Goal: Information Seeking & Learning: Find specific fact

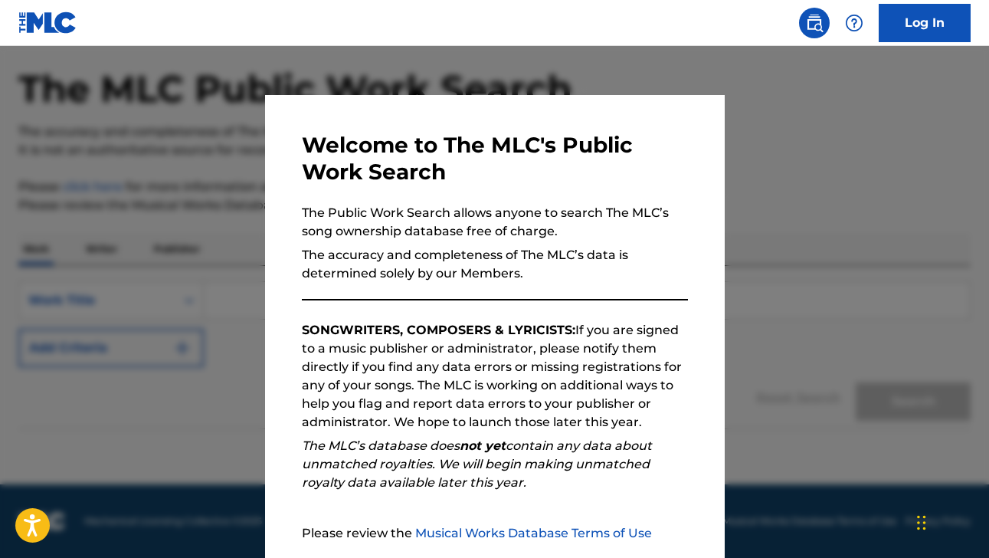
scroll to position [143, 0]
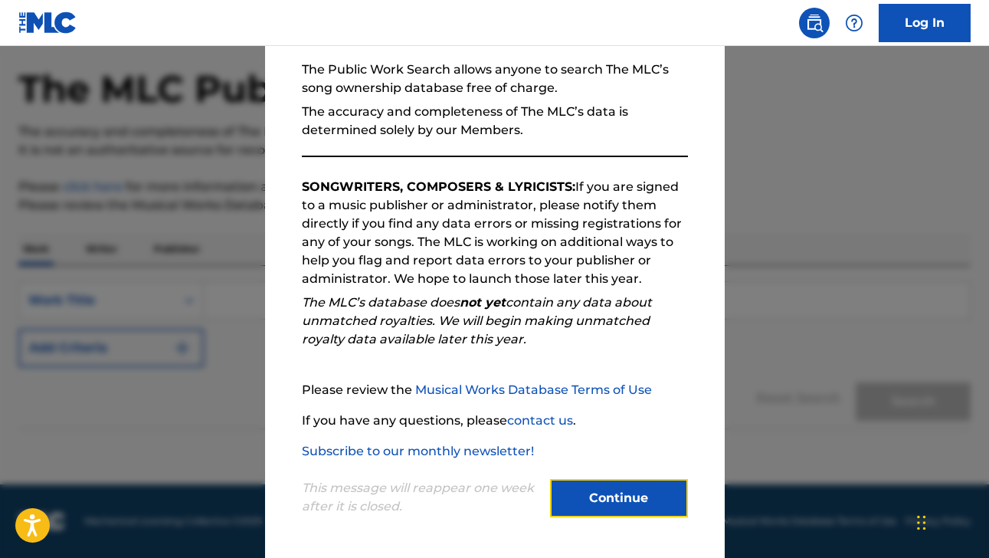
click at [635, 500] on button "Continue" at bounding box center [619, 498] width 138 height 38
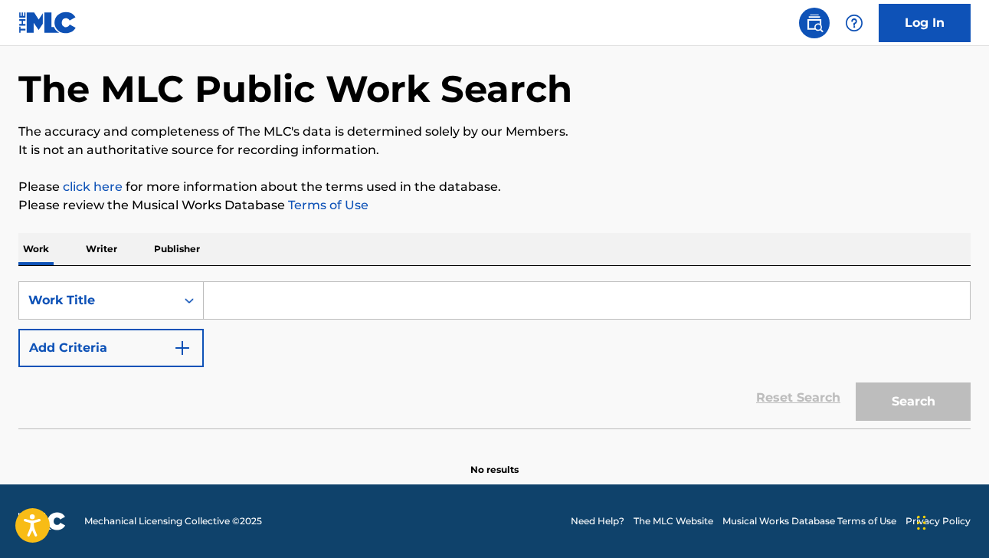
click at [438, 310] on input "Search Form" at bounding box center [587, 300] width 766 height 37
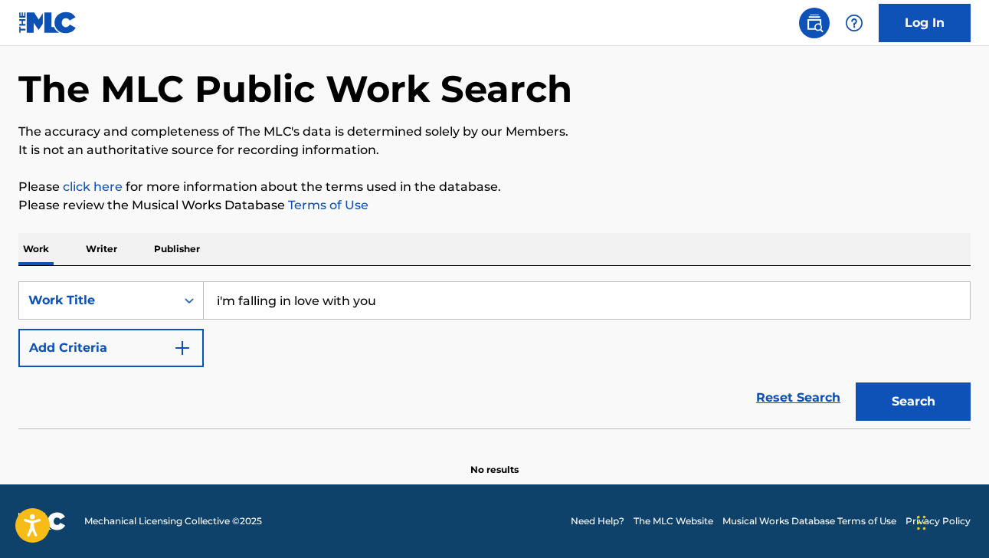
type input "i'm falling in love with you"
click at [856, 382] on button "Search" at bounding box center [913, 401] width 115 height 38
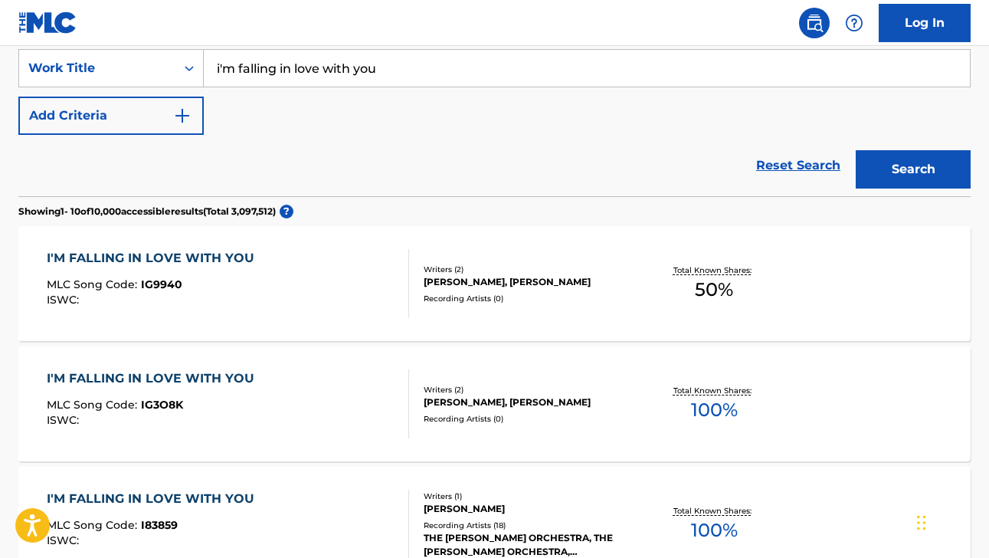
scroll to position [0, 0]
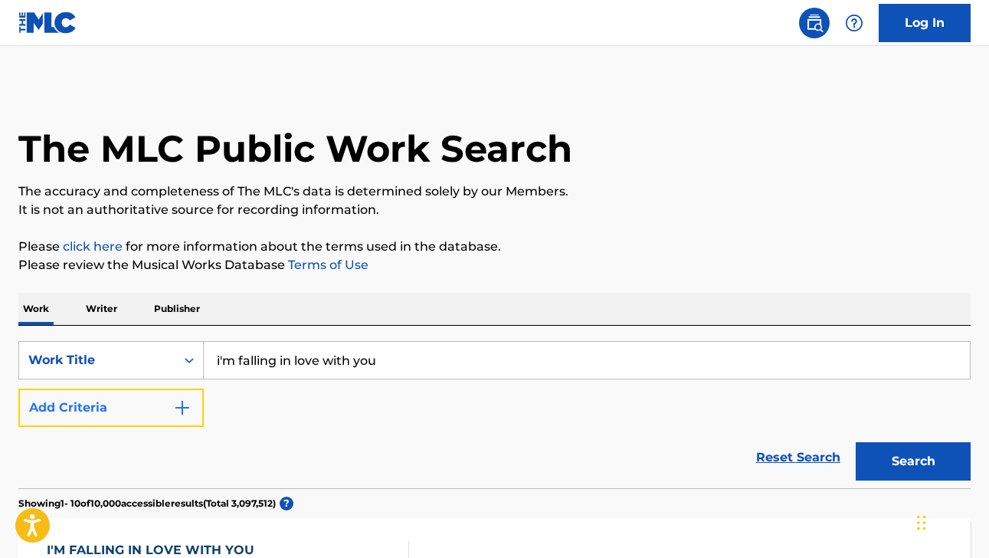
click at [162, 408] on button "Add Criteria" at bounding box center [110, 407] width 185 height 38
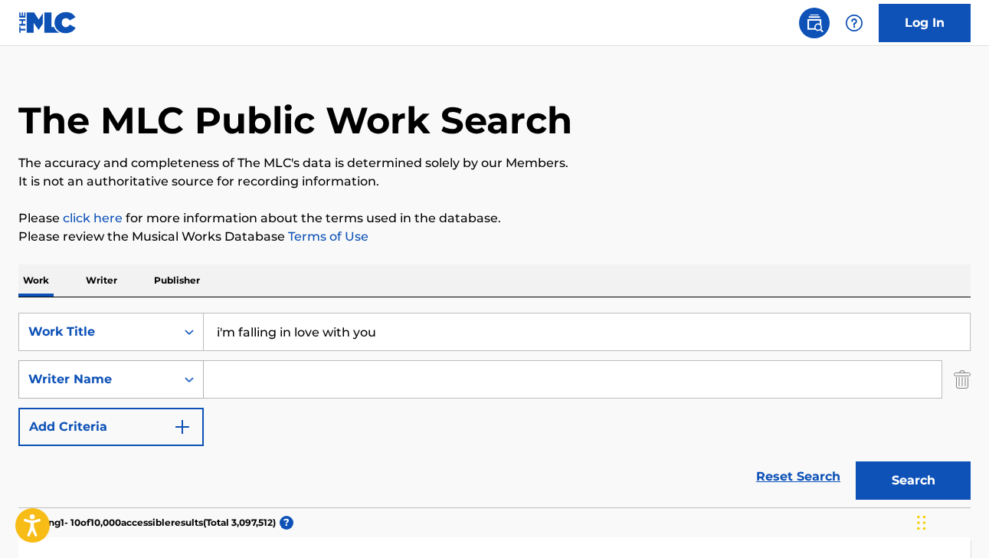
click at [161, 398] on div "Writer Name" at bounding box center [110, 379] width 185 height 38
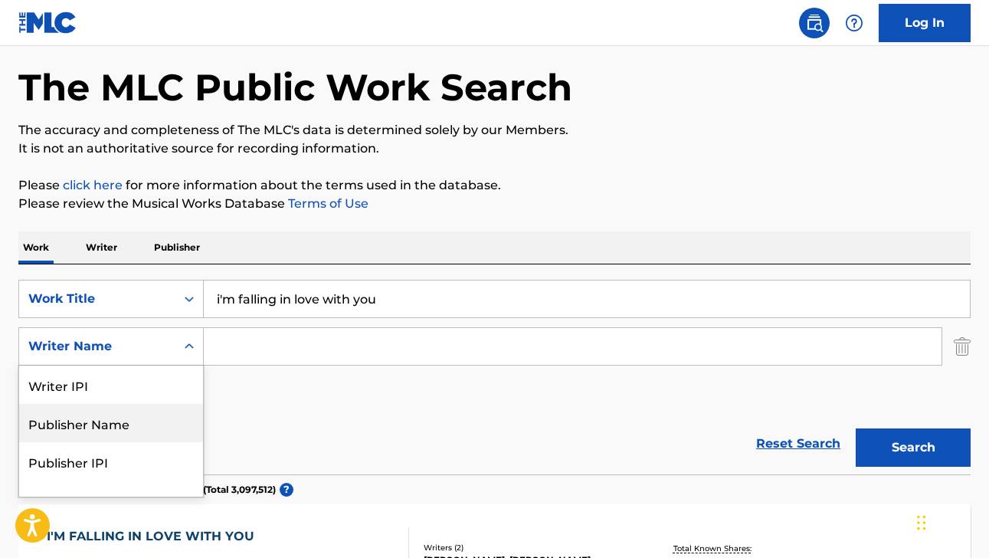
click at [280, 429] on div "Reset Search Search" at bounding box center [494, 443] width 952 height 61
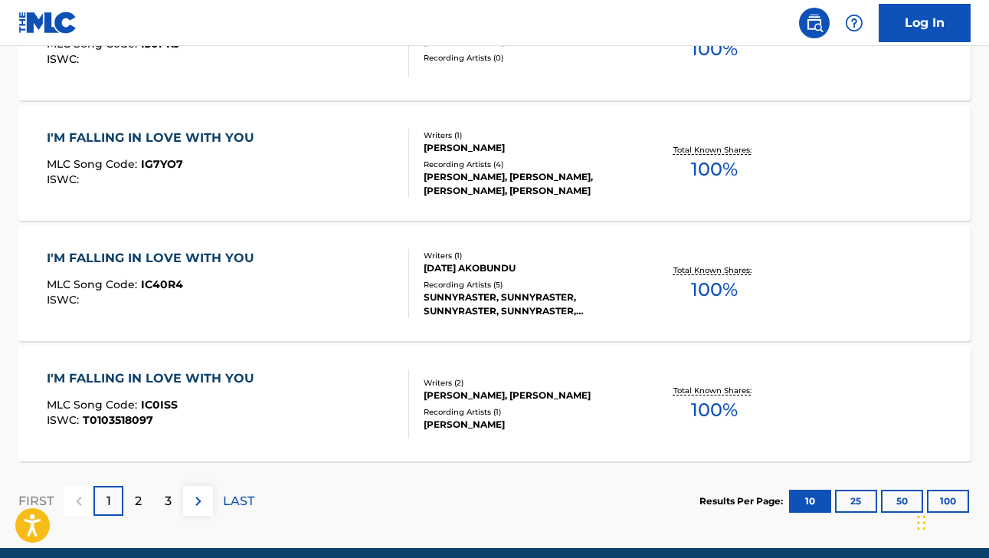
scroll to position [1365, 0]
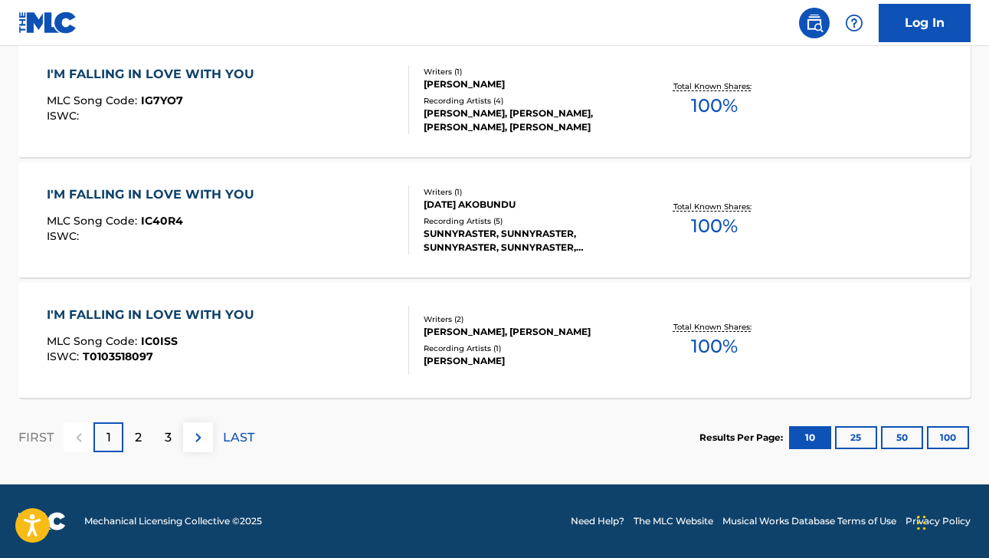
click at [348, 393] on div "I'M FALLING IN LOVE WITH YOU MLC Song Code : IC0ISS ISWC : T0103518097 Writers …" at bounding box center [494, 340] width 952 height 115
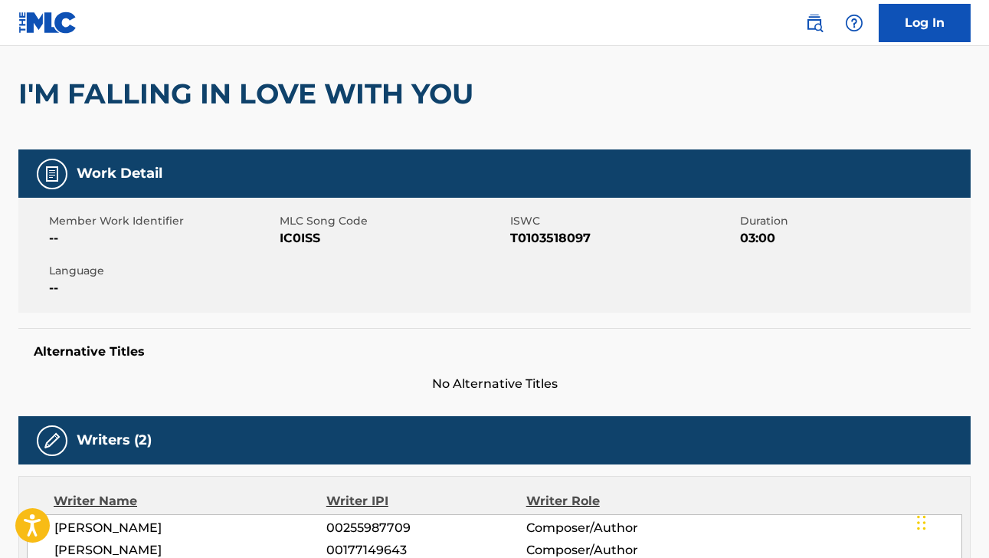
scroll to position [621, 0]
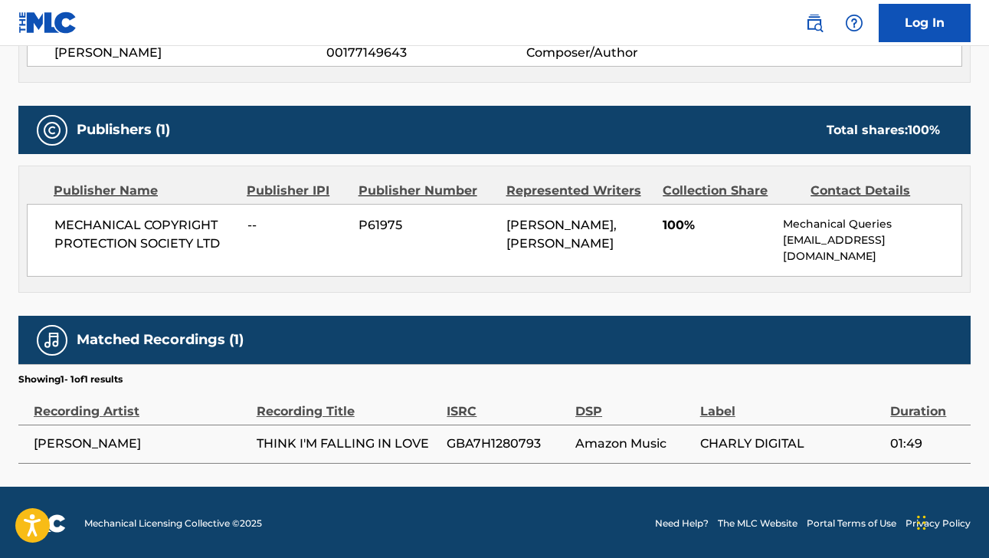
scroll to position [1365, 0]
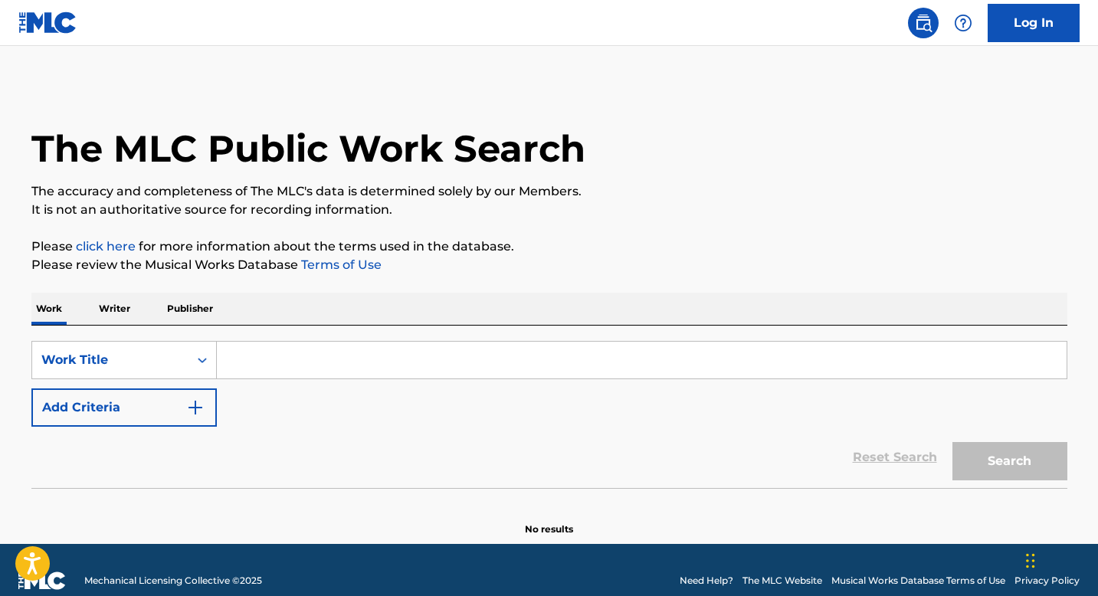
click at [310, 347] on input "Search Form" at bounding box center [642, 360] width 850 height 37
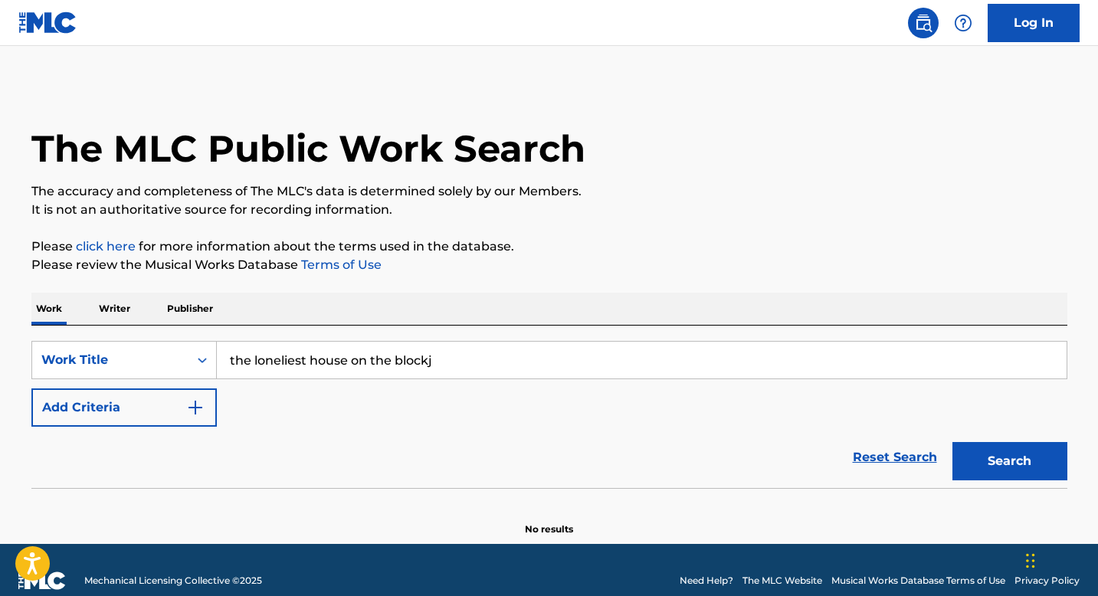
click at [952, 442] on button "Search" at bounding box center [1009, 461] width 115 height 38
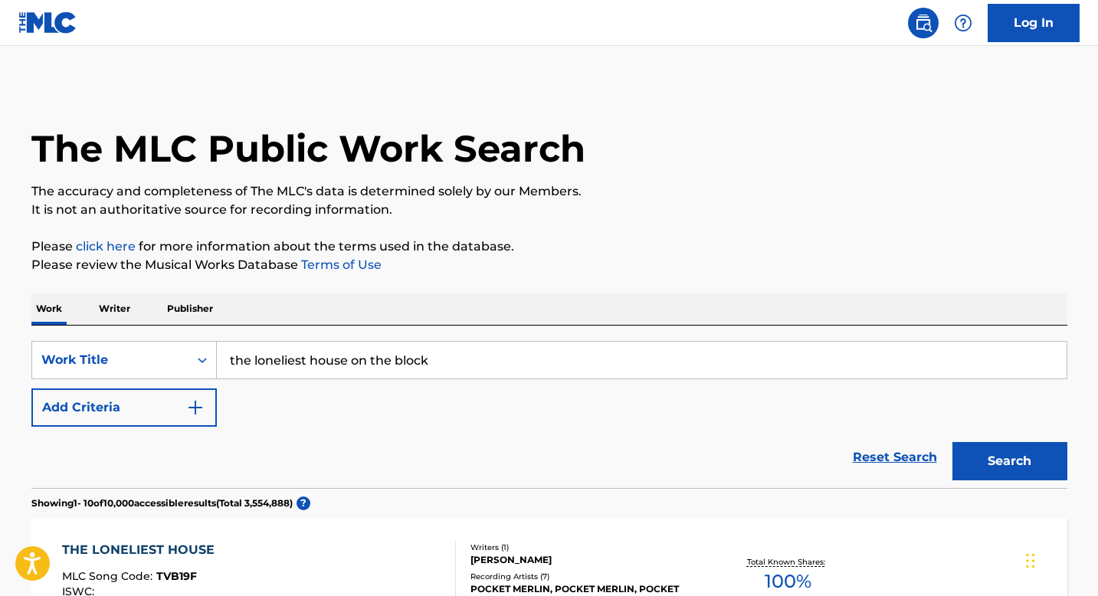
type input "the loneliest house on the block"
click at [952, 442] on button "Search" at bounding box center [1009, 461] width 115 height 38
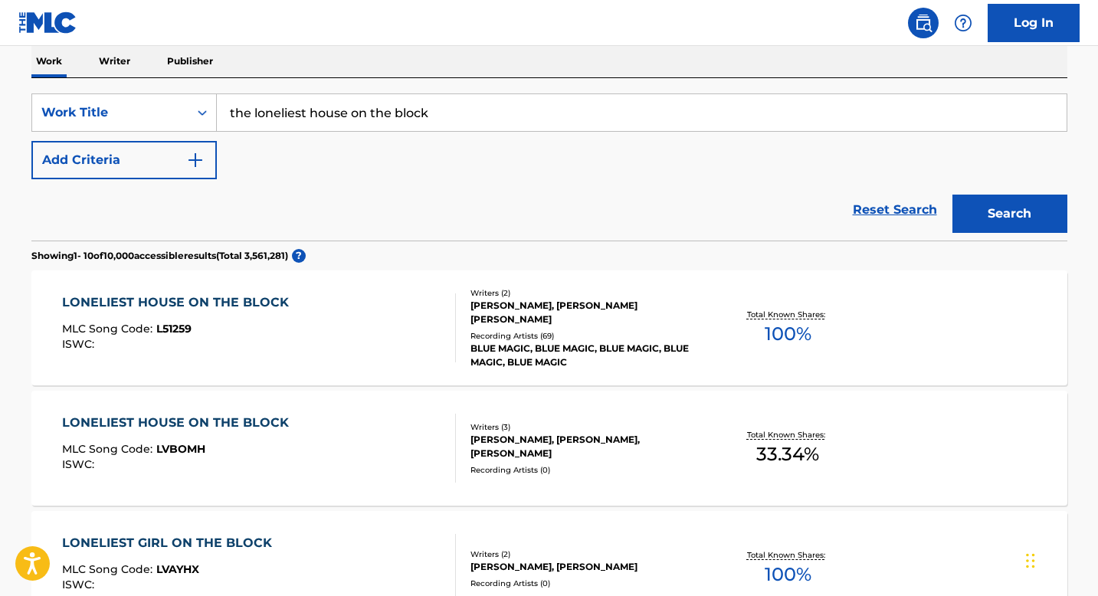
scroll to position [257, 0]
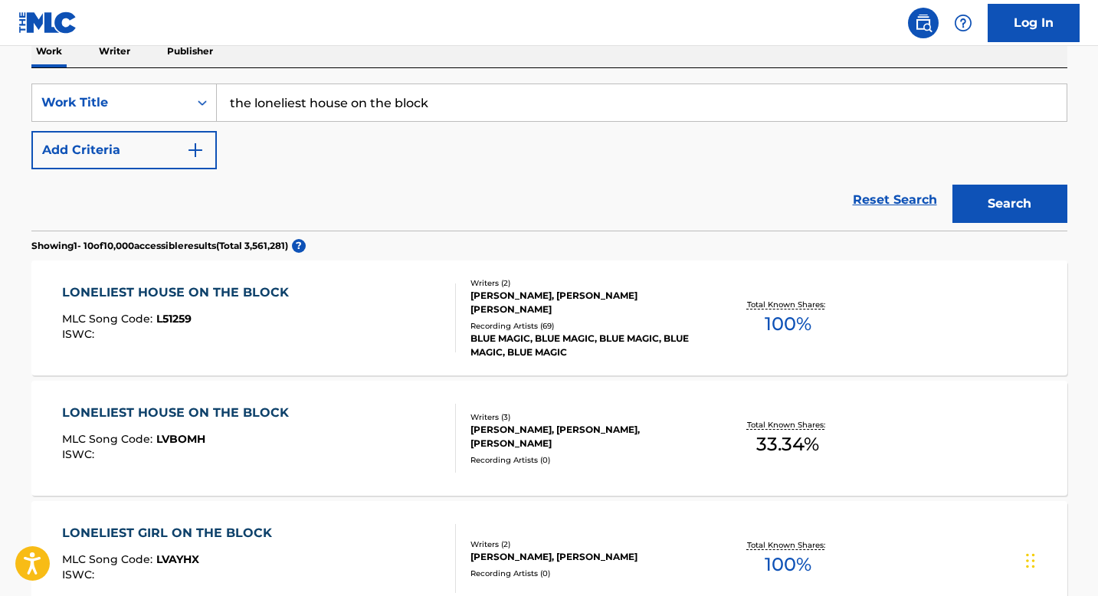
click at [387, 307] on div "LONELIEST HOUSE ON THE BLOCK MLC Song Code : L51259 ISWC :" at bounding box center [259, 317] width 394 height 69
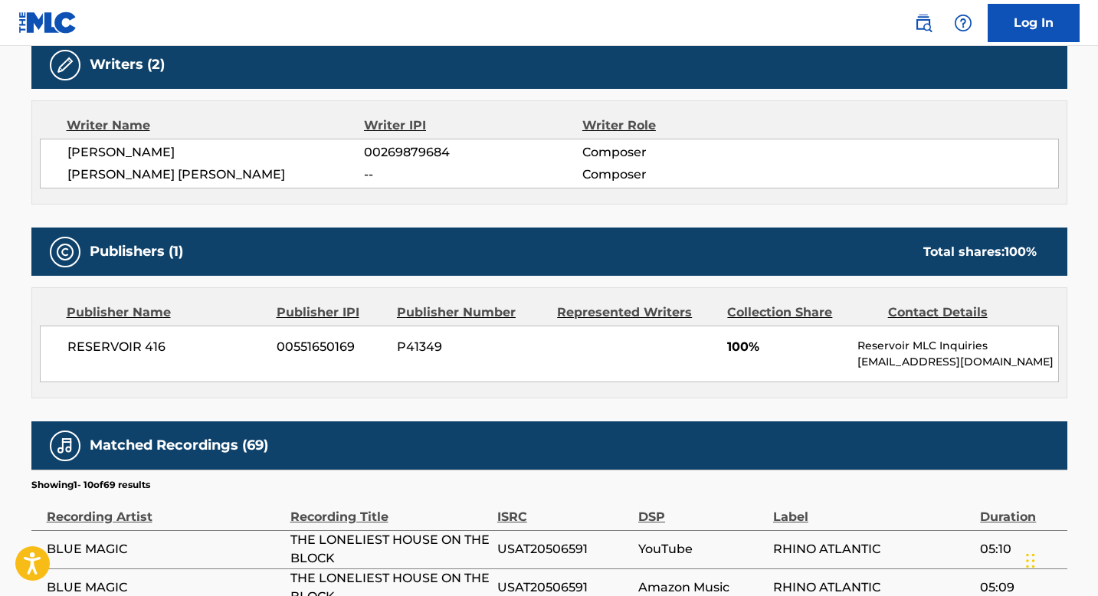
scroll to position [496, 0]
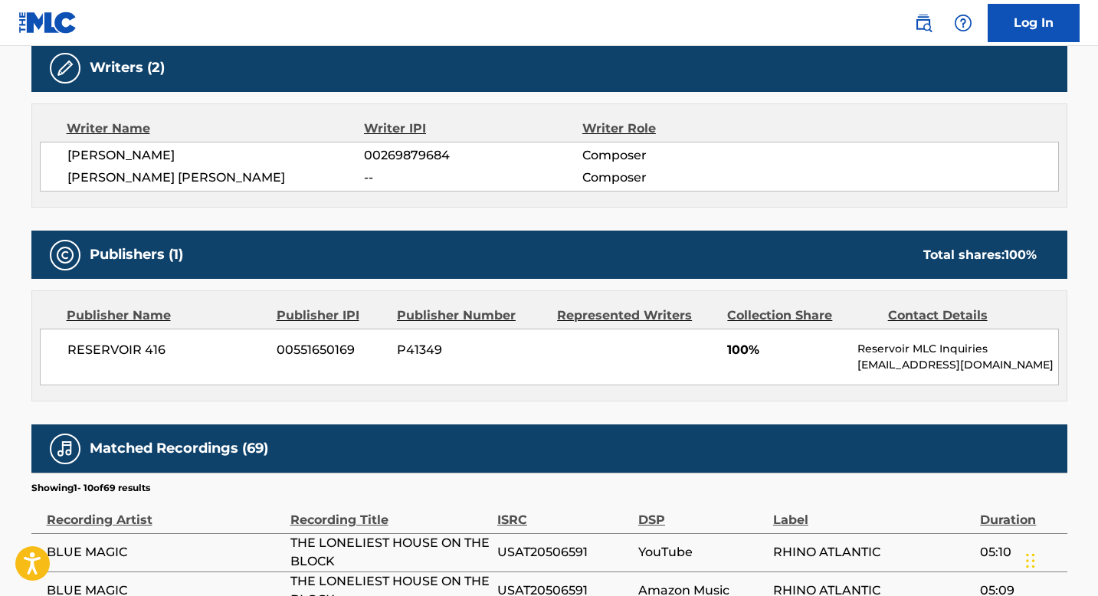
click at [254, 357] on span "RESERVOIR 416" at bounding box center [166, 350] width 198 height 18
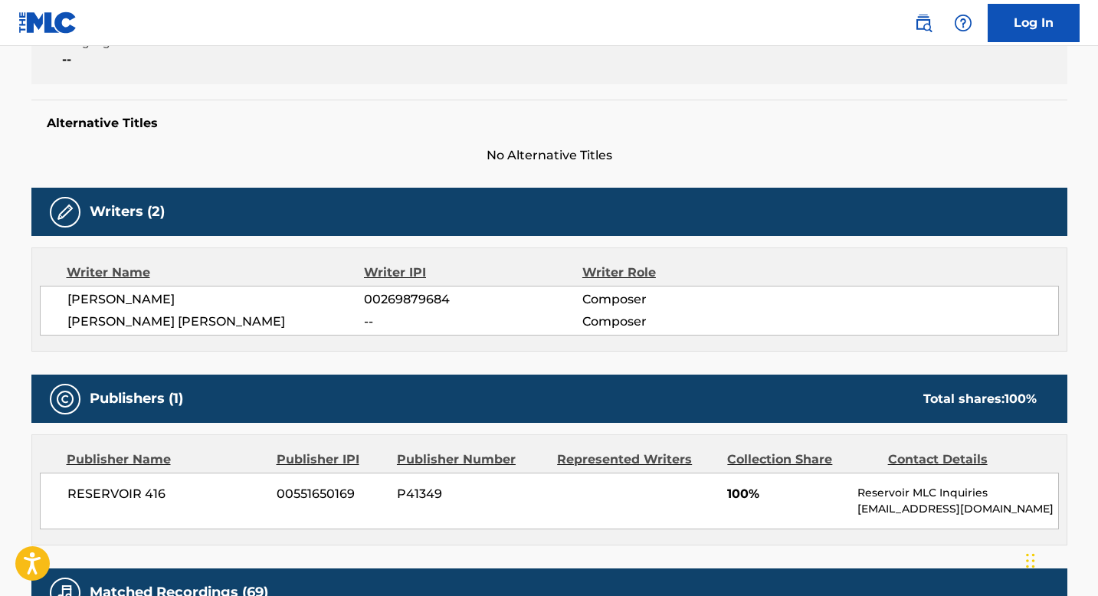
scroll to position [317, 0]
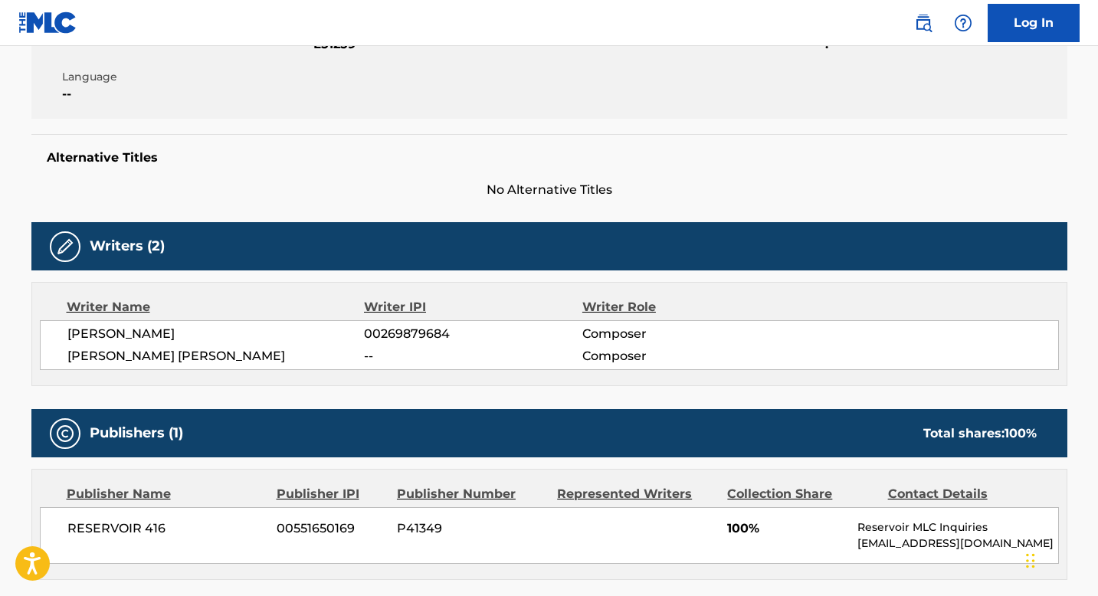
click at [131, 527] on span "RESERVOIR 416" at bounding box center [166, 528] width 198 height 18
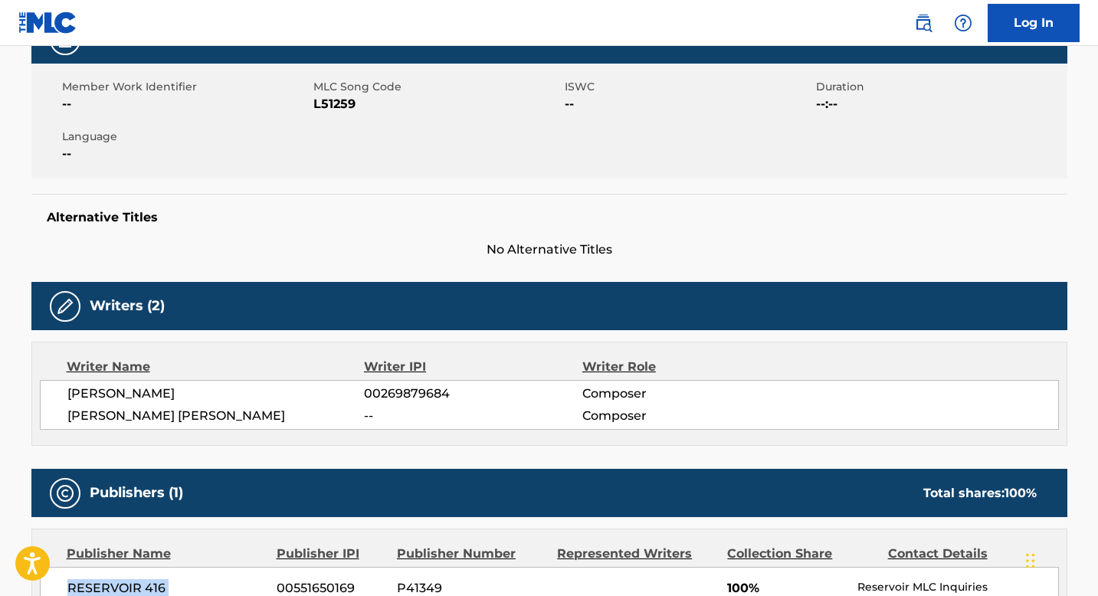
scroll to position [256, 0]
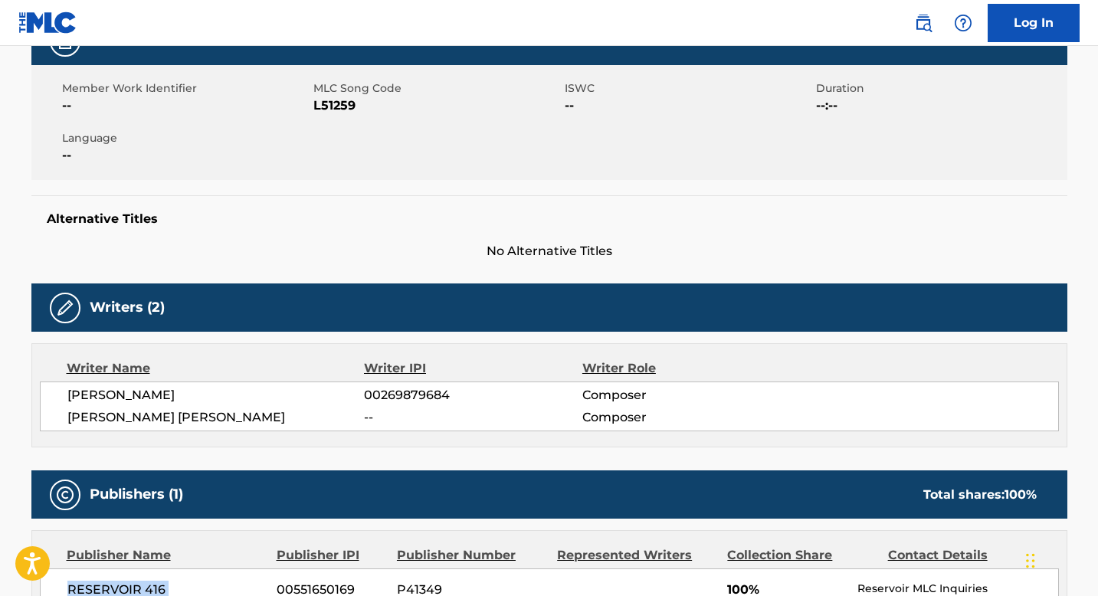
click at [236, 400] on span "ALLAN FELDER" at bounding box center [215, 395] width 297 height 18
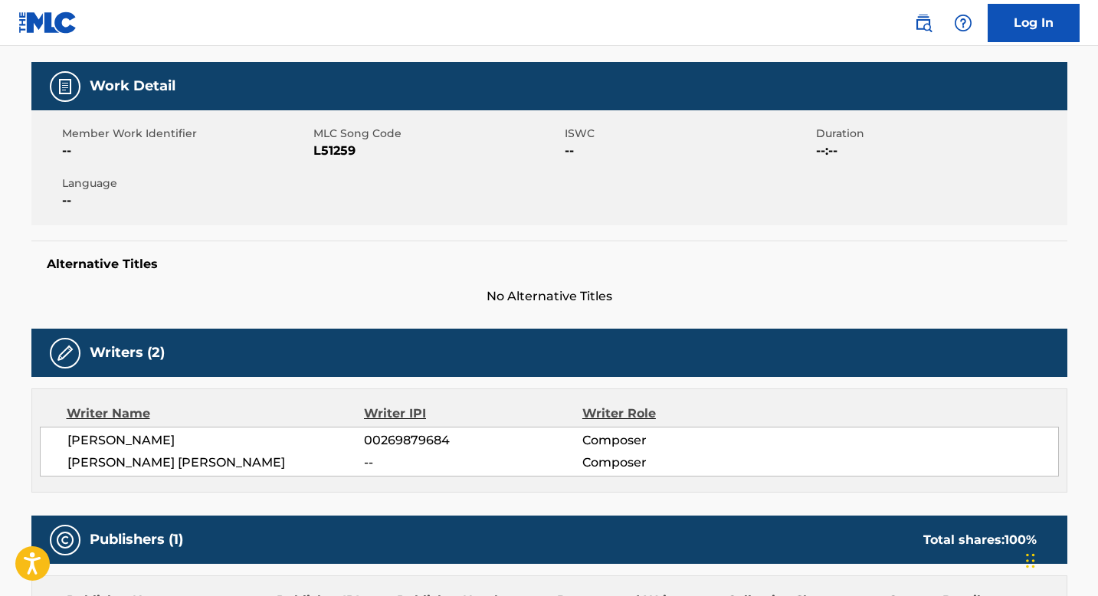
scroll to position [0, 0]
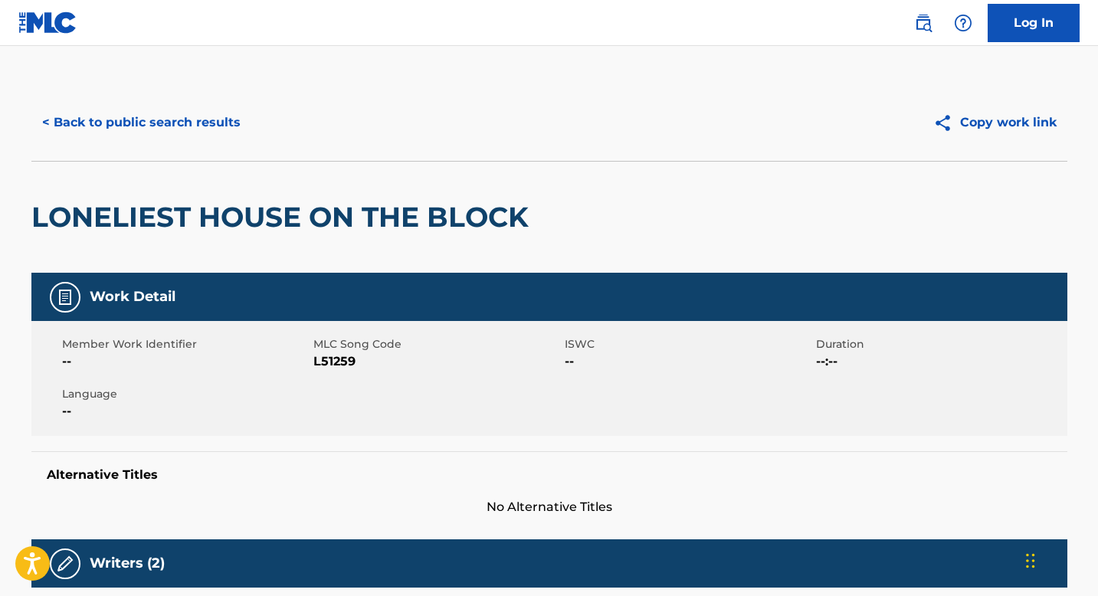
click at [417, 207] on h2 "LONELIEST HOUSE ON THE BLOCK" at bounding box center [283, 217] width 505 height 34
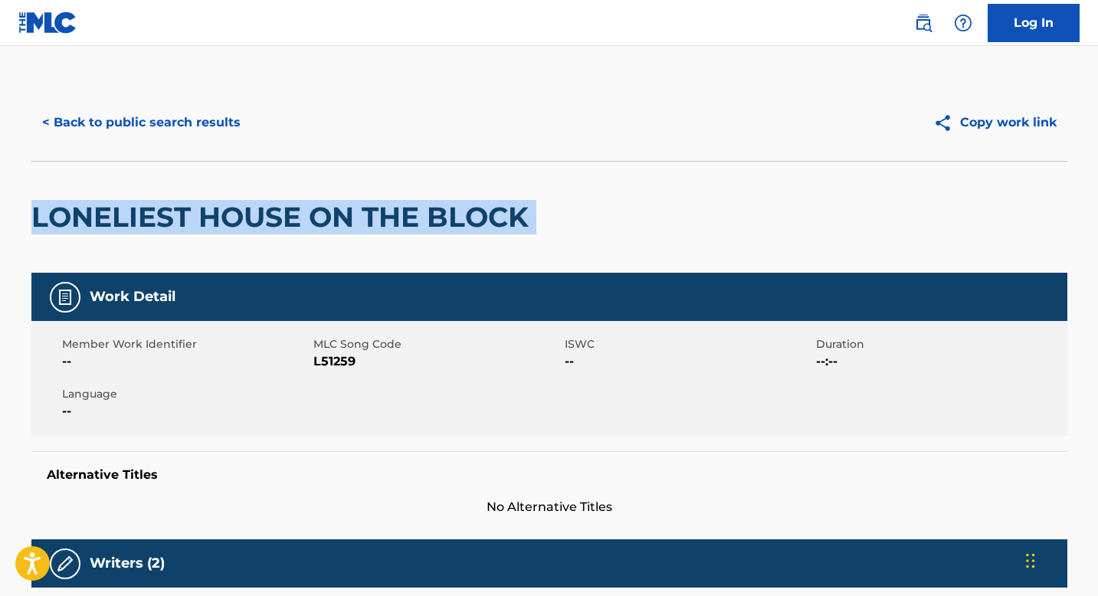
click at [417, 207] on h2 "LONELIEST HOUSE ON THE BLOCK" at bounding box center [283, 217] width 505 height 34
copy div "LONELIEST HOUSE ON THE BLOCK"
click at [206, 105] on button "< Back to public search results" at bounding box center [141, 122] width 220 height 38
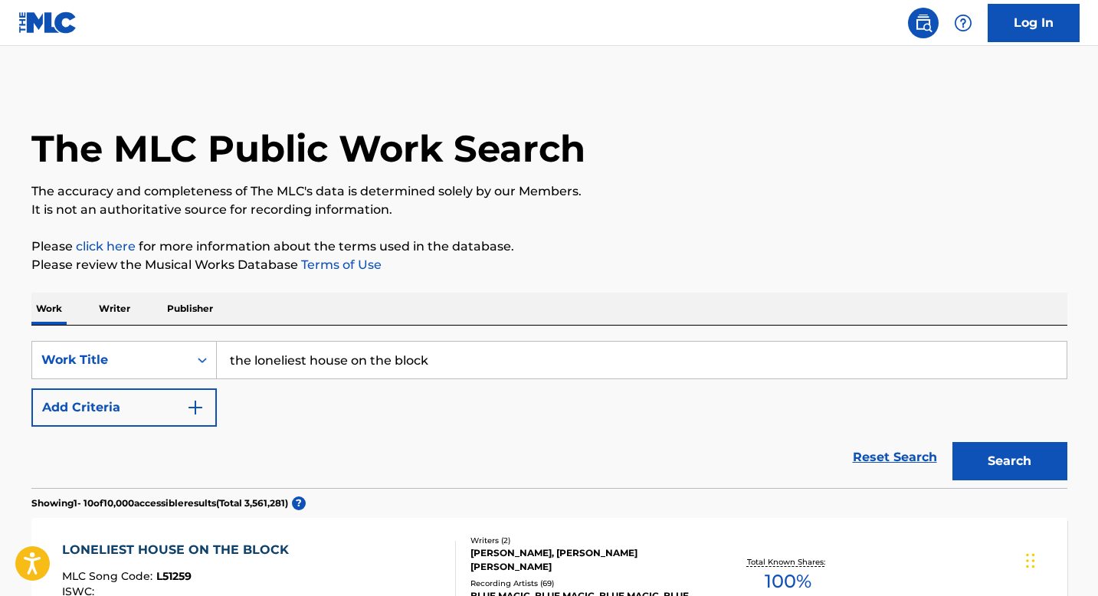
scroll to position [257, 0]
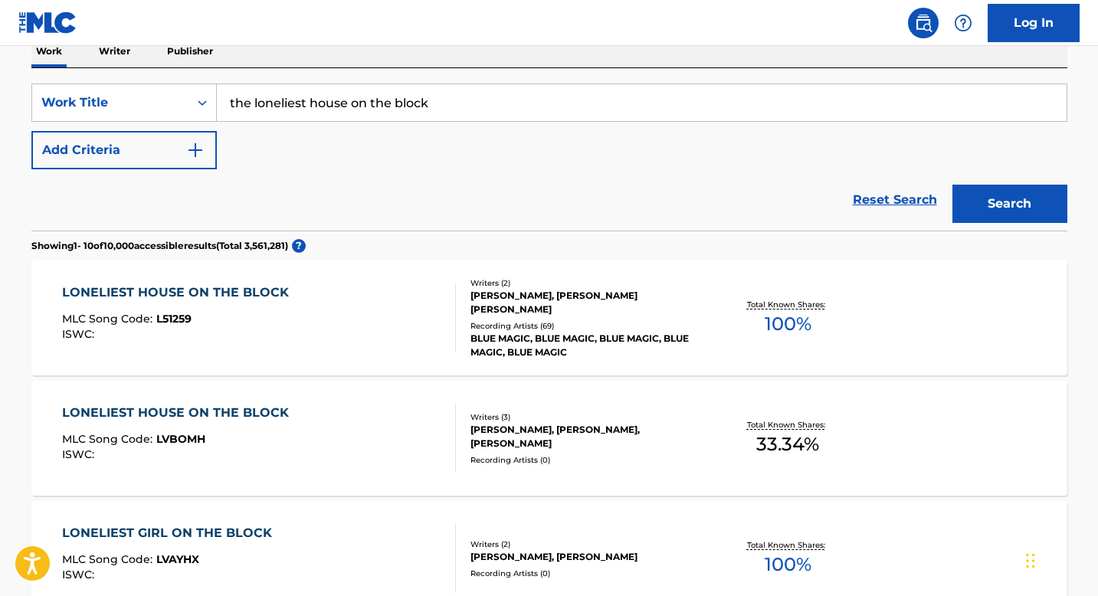
click at [351, 110] on input "the loneliest house on the block" at bounding box center [642, 102] width 850 height 37
paste input "LONELIEST HOUSE ON THE BLOCK"
click at [952, 185] on button "Search" at bounding box center [1009, 204] width 115 height 38
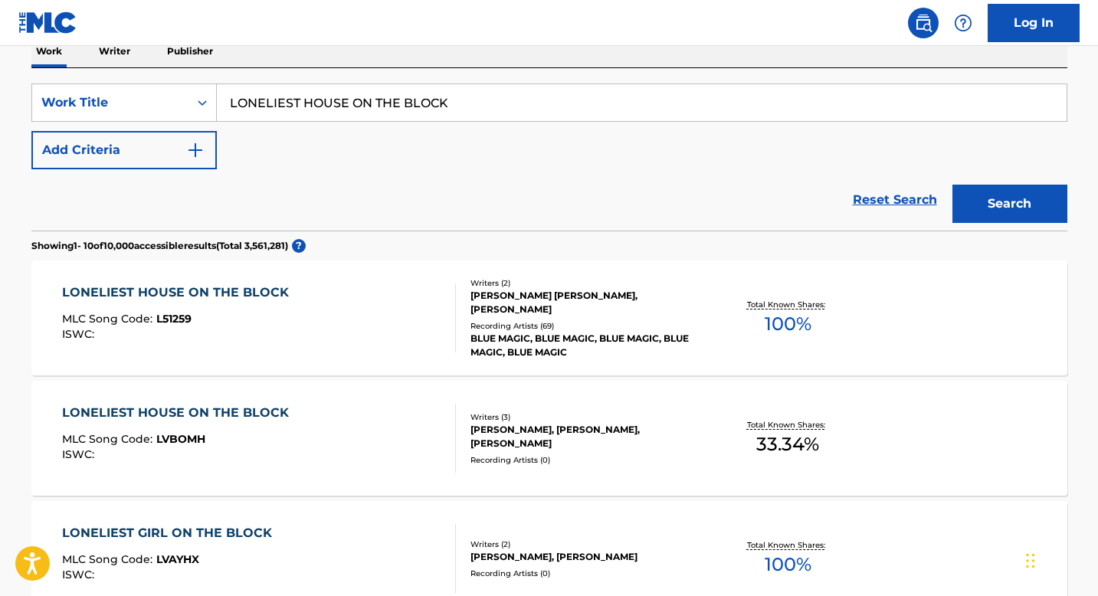
click at [361, 100] on input "LONELIEST HOUSE ON THE BLOCK" at bounding box center [642, 102] width 850 height 37
type input "i don't have time to worry"
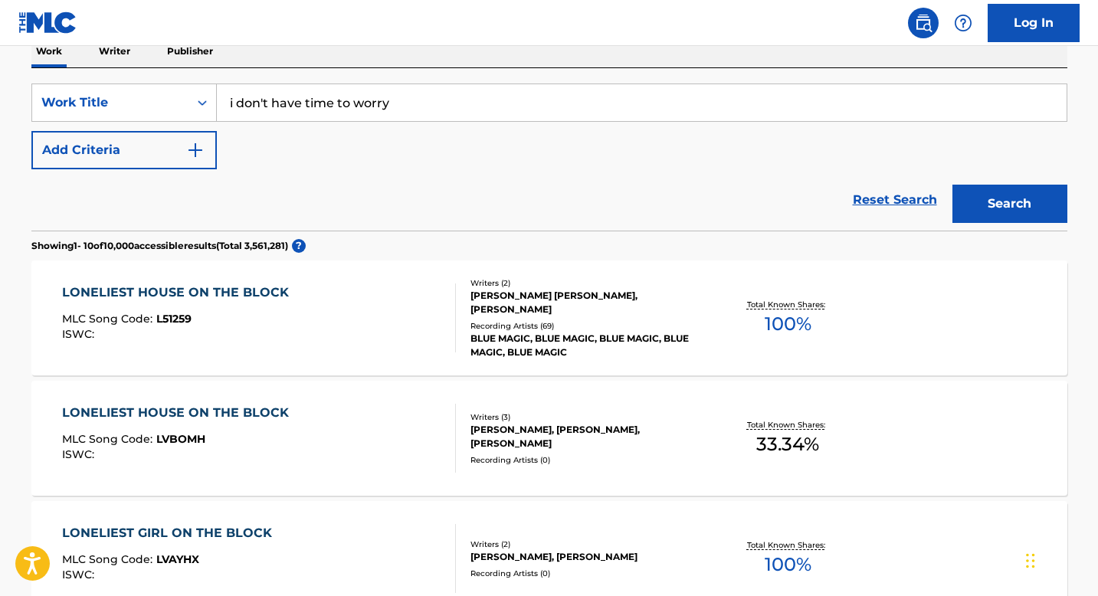
click at [952, 185] on button "Search" at bounding box center [1009, 204] width 115 height 38
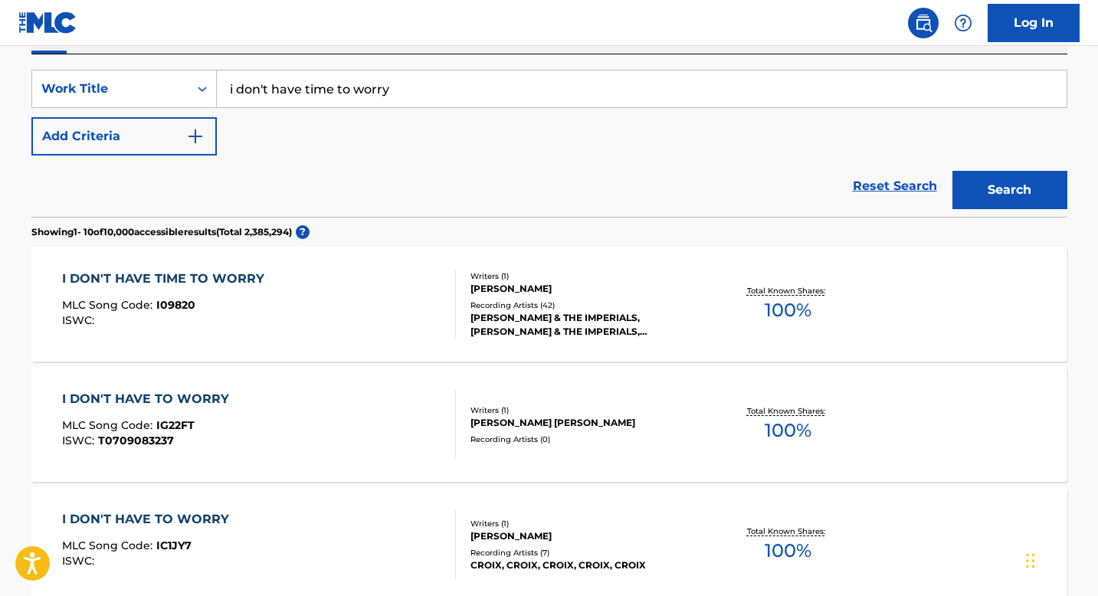
scroll to position [344, 0]
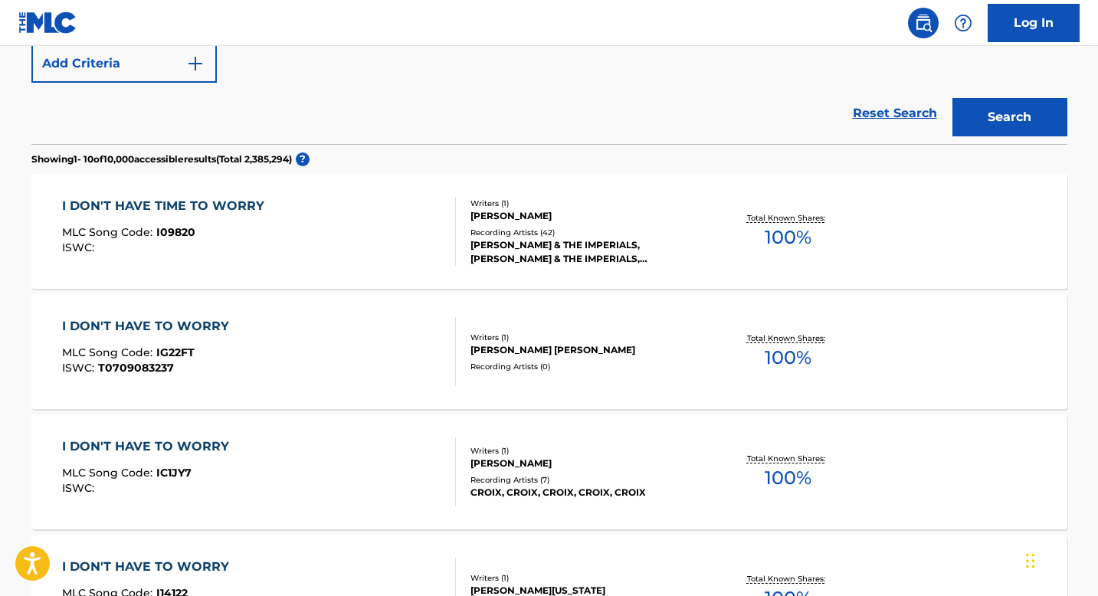
click at [435, 216] on div "I DON'T HAVE TIME TO WORRY MLC Song Code : I09820 ISWC :" at bounding box center [259, 231] width 394 height 69
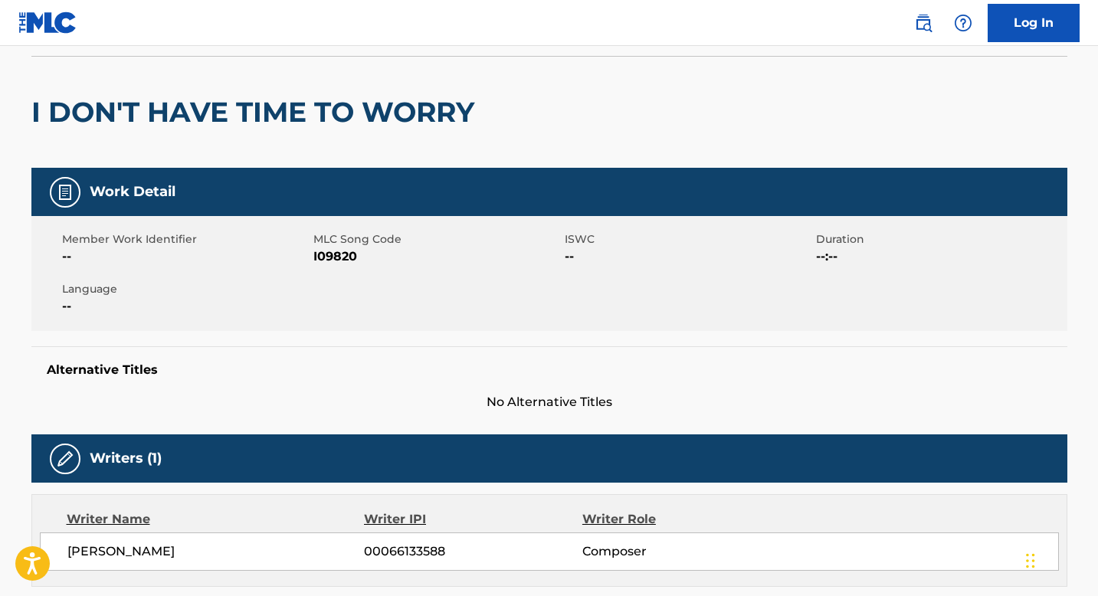
scroll to position [142, 0]
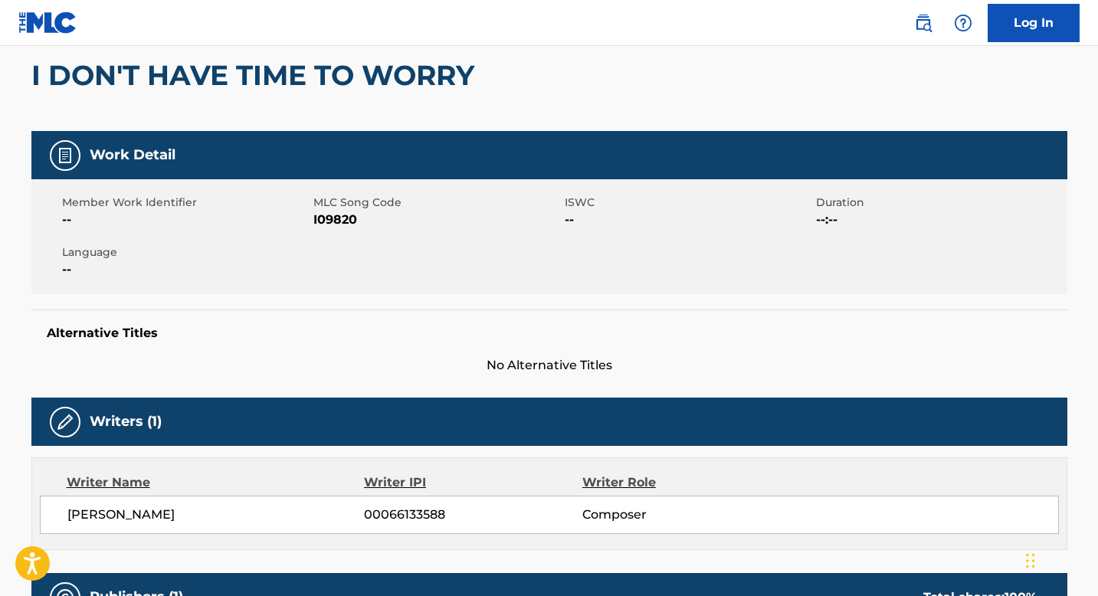
drag, startPoint x: 229, startPoint y: 516, endPoint x: 29, endPoint y: 510, distance: 200.1
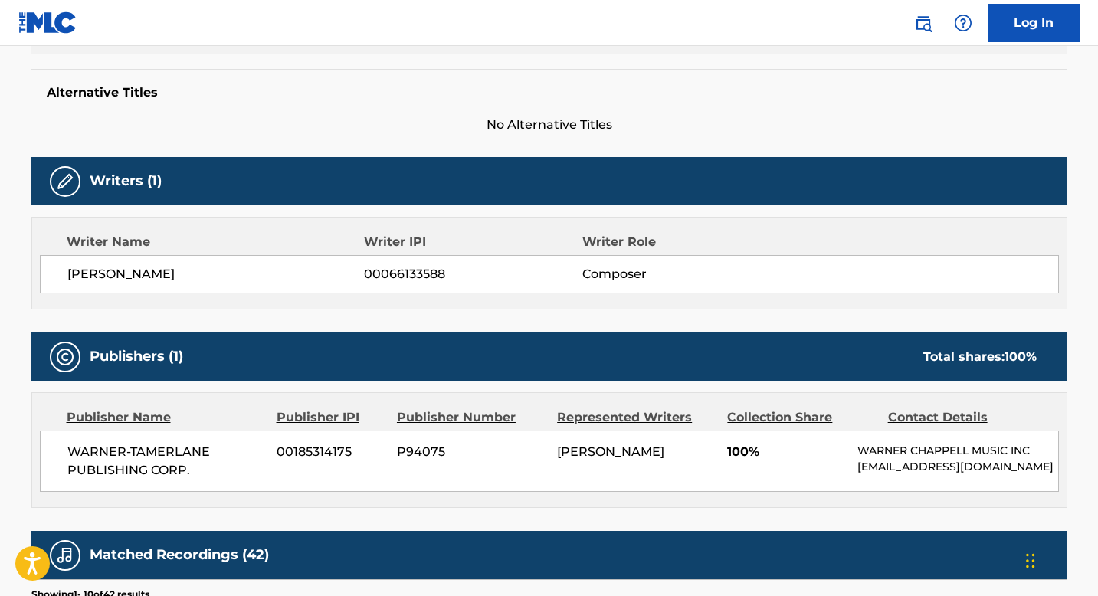
scroll to position [384, 0]
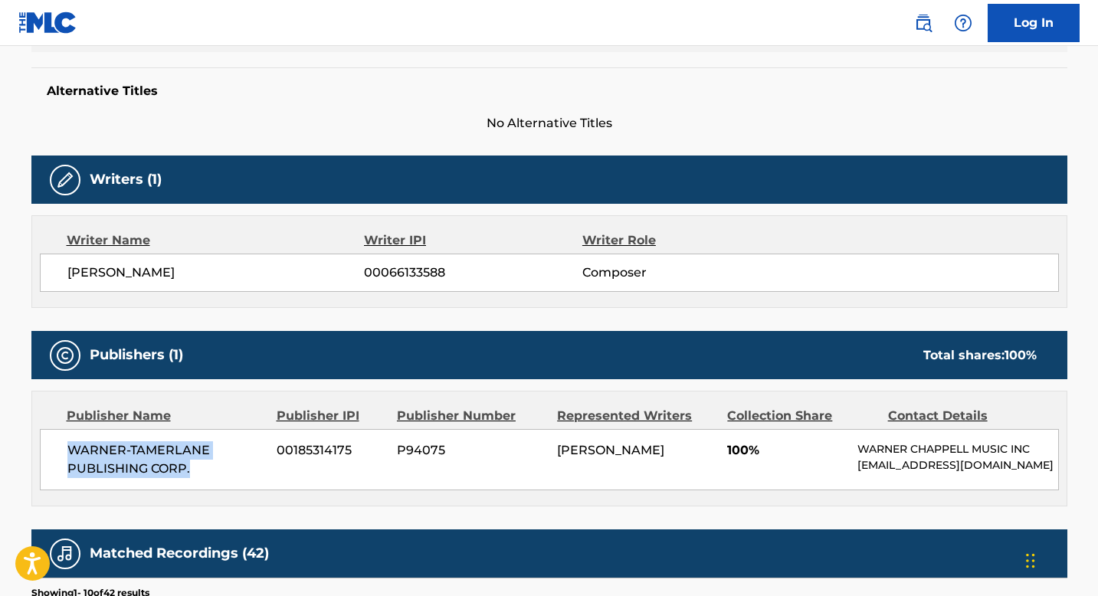
drag, startPoint x: 205, startPoint y: 478, endPoint x: 46, endPoint y: 431, distance: 166.3
click at [46, 431] on div "WARNER-TAMERLANE PUBLISHING CORP. 00185314175 P94075 BRUCE ANDRE HAWES 100% WAR…" at bounding box center [549, 459] width 1019 height 61
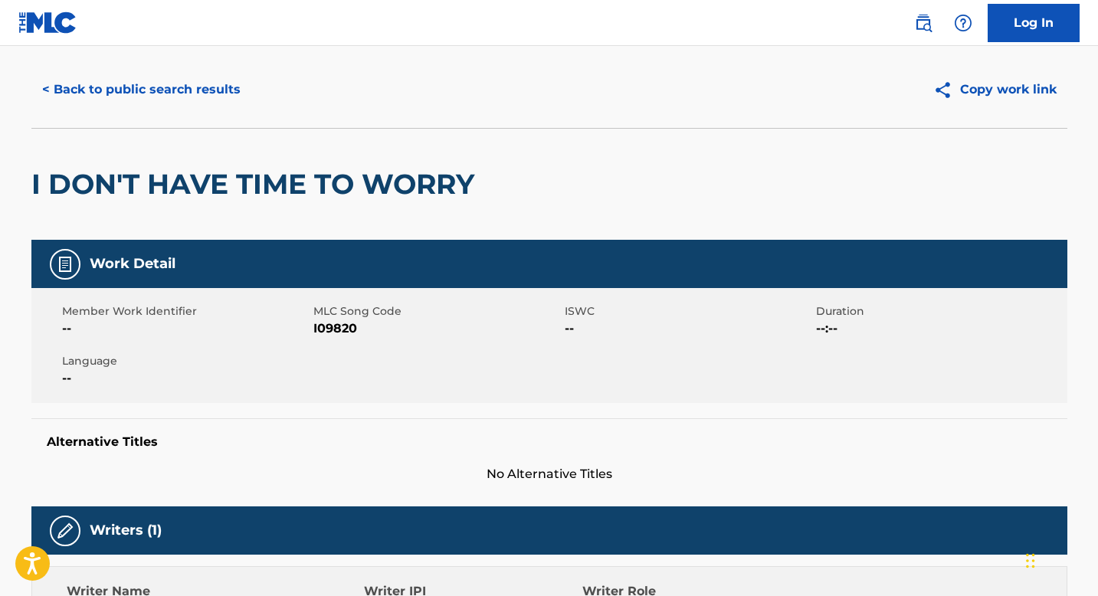
scroll to position [0, 0]
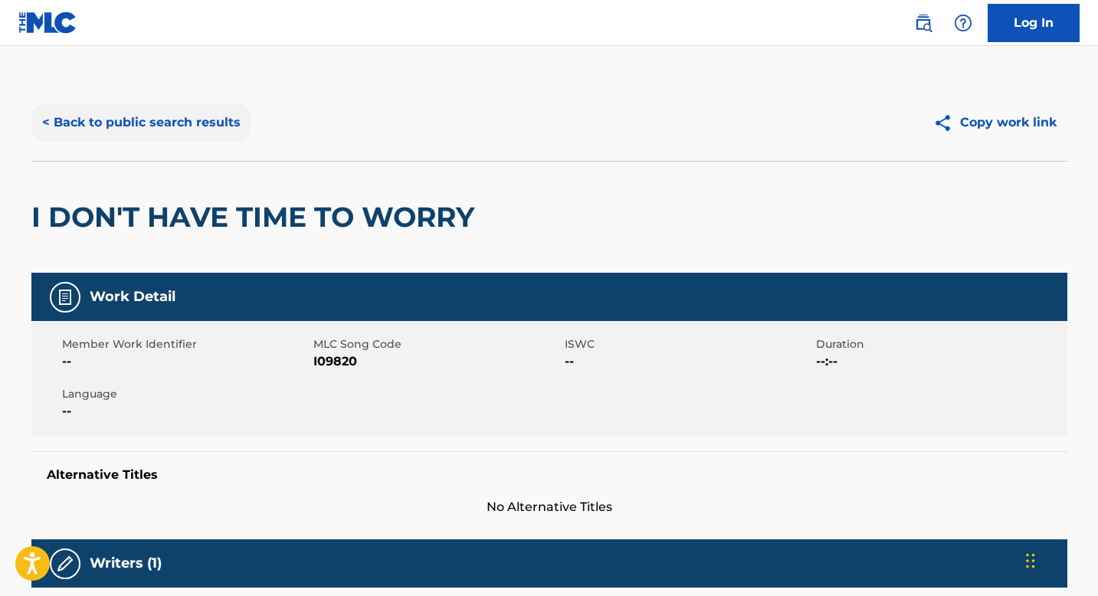
click at [211, 126] on button "< Back to public search results" at bounding box center [141, 122] width 220 height 38
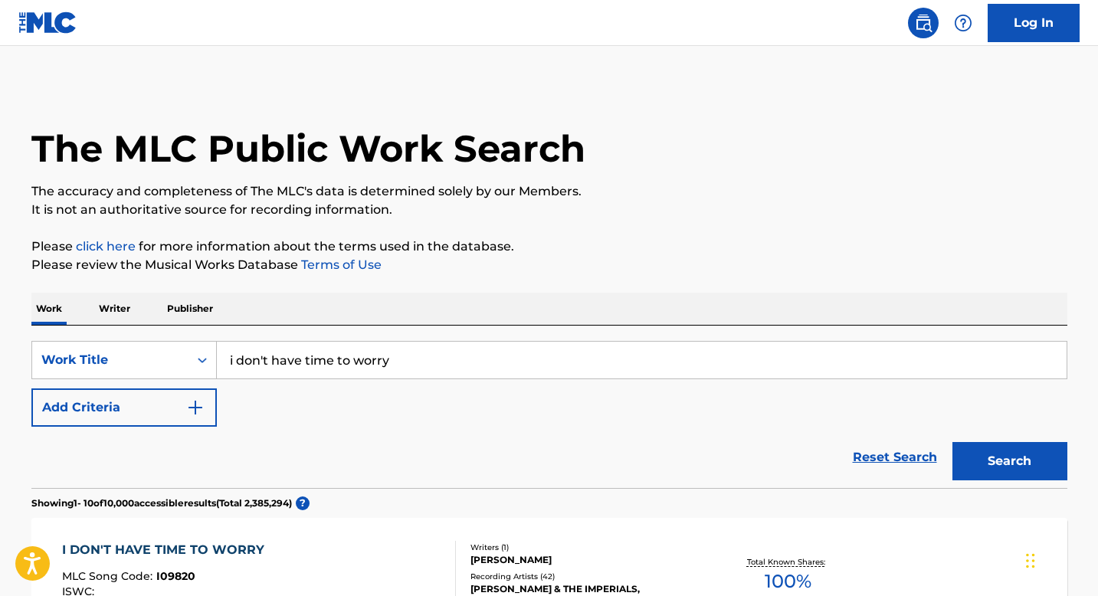
click at [396, 359] on input "i don't have time to worry" at bounding box center [642, 360] width 850 height 37
paste input "La La La At The End"
type input "La La La At The End"
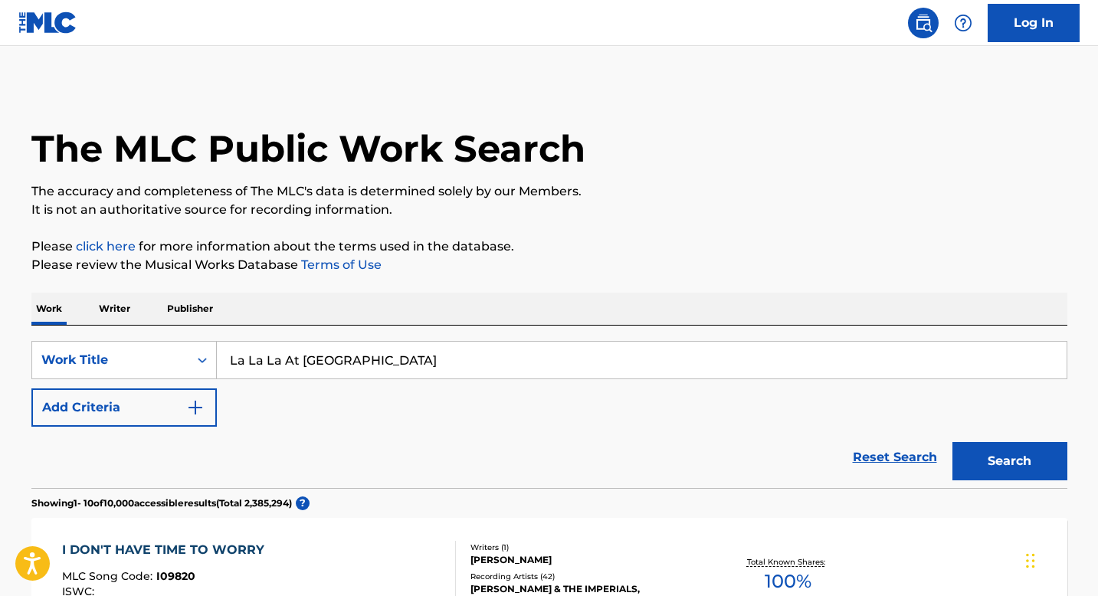
click at [952, 442] on button "Search" at bounding box center [1009, 461] width 115 height 38
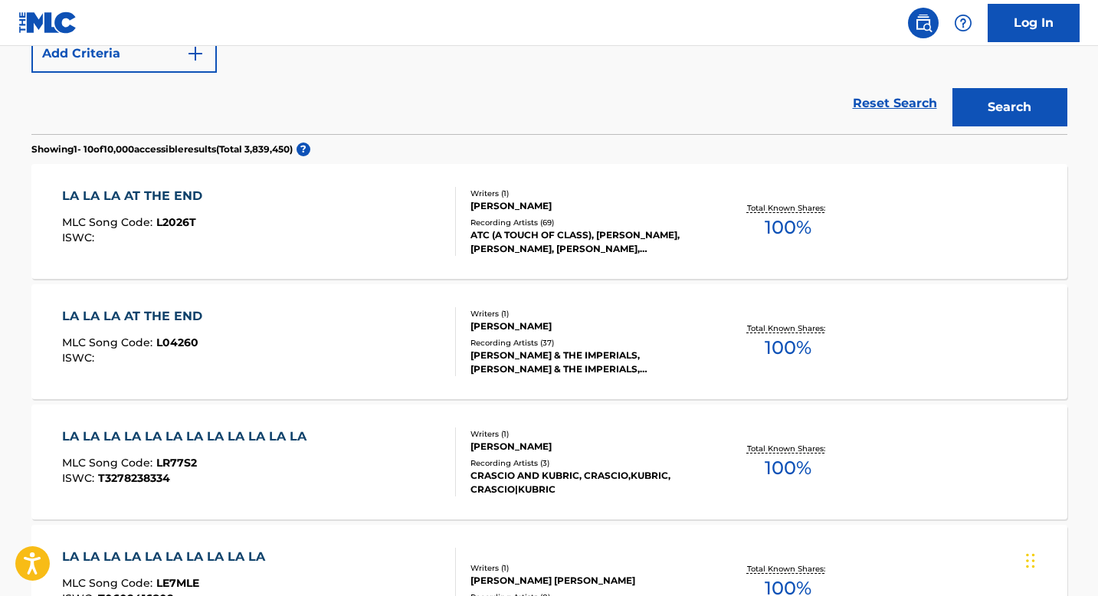
scroll to position [397, 0]
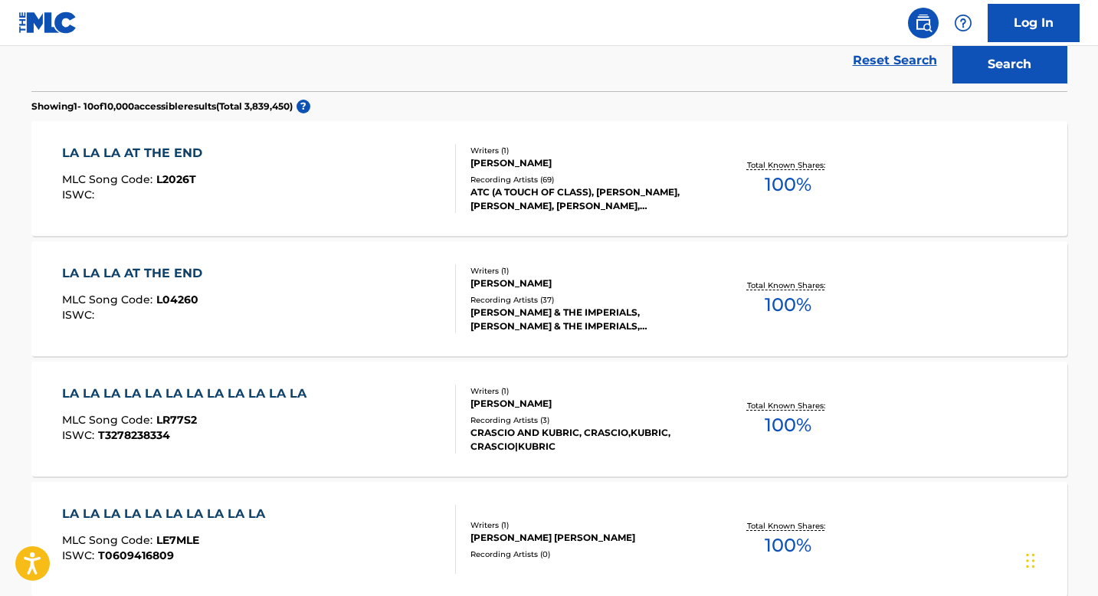
click at [428, 292] on div "LA LA LA AT THE END MLC Song Code : L04260 ISWC :" at bounding box center [259, 298] width 394 height 69
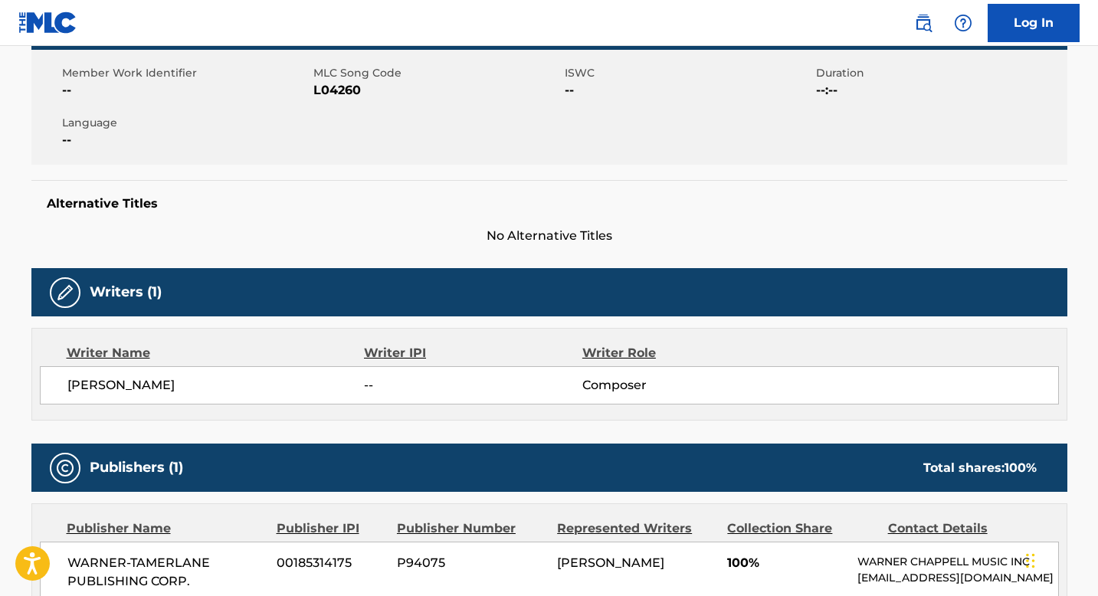
scroll to position [355, 0]
